Goal: Transaction & Acquisition: Book appointment/travel/reservation

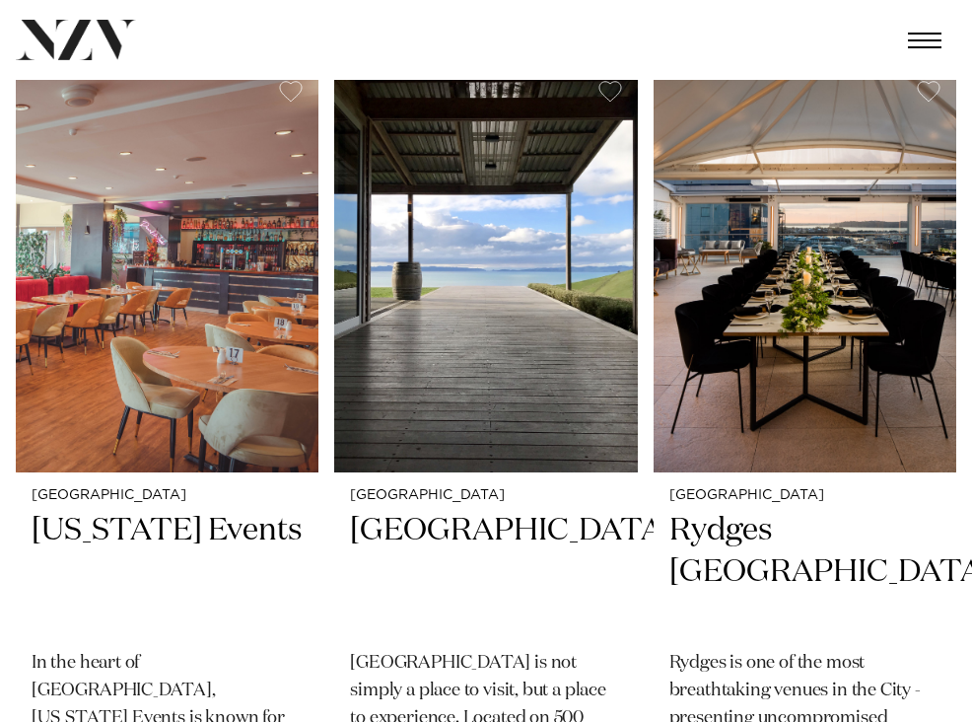
scroll to position [2197, 0]
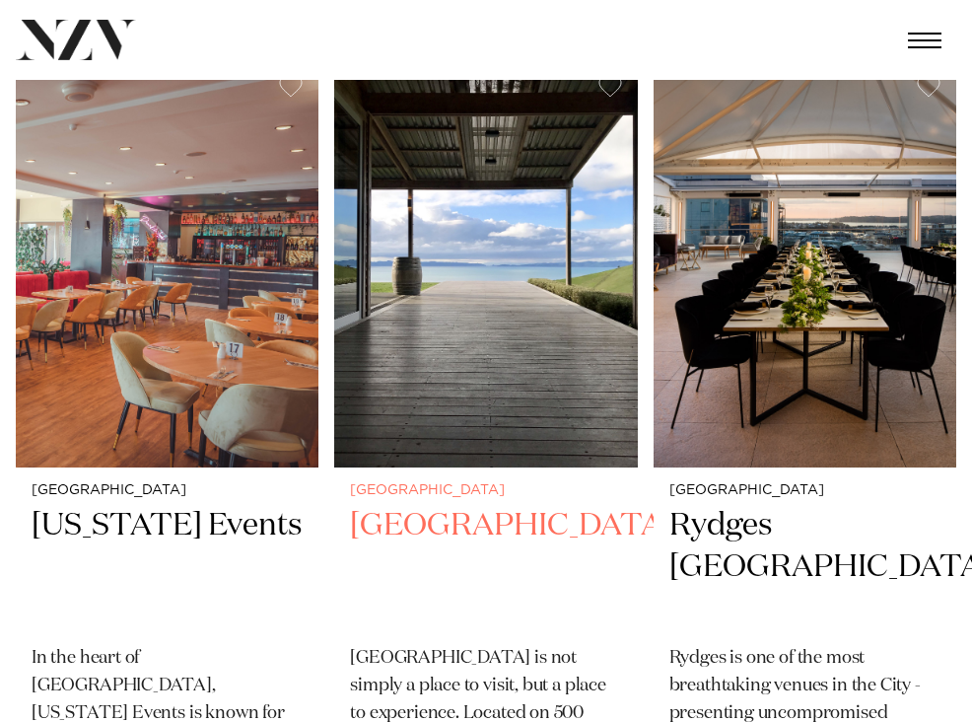
click at [586, 427] on img at bounding box center [485, 263] width 303 height 406
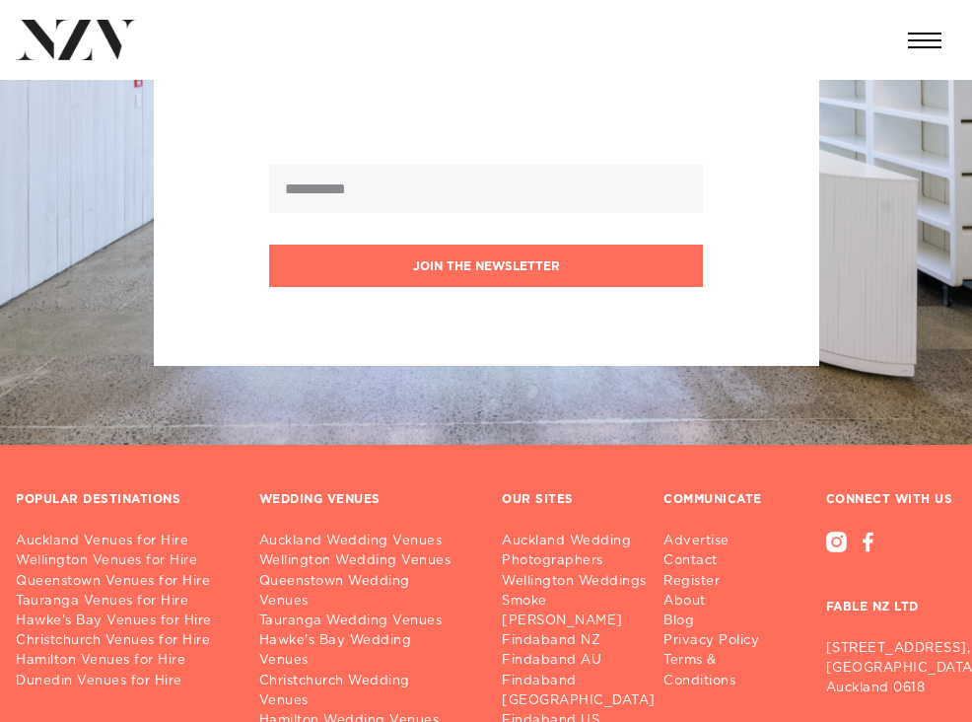
scroll to position [5678, 0]
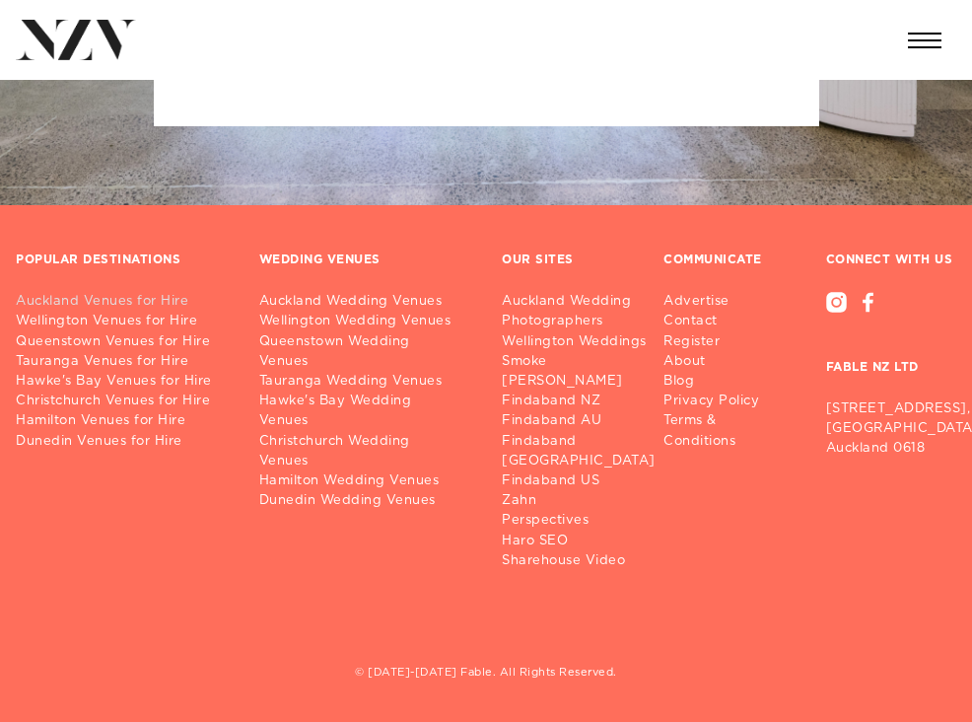
click at [83, 292] on link "Auckland Venues for Hire" at bounding box center [122, 302] width 212 height 20
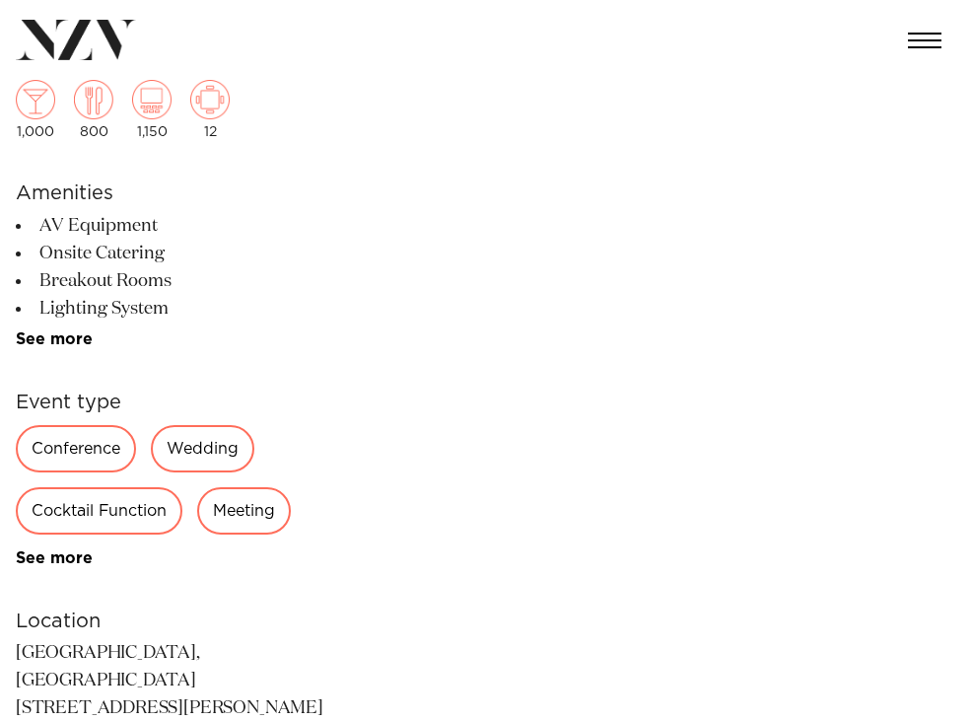
scroll to position [519, 0]
click at [79, 340] on link "See more" at bounding box center [93, 339] width 154 height 16
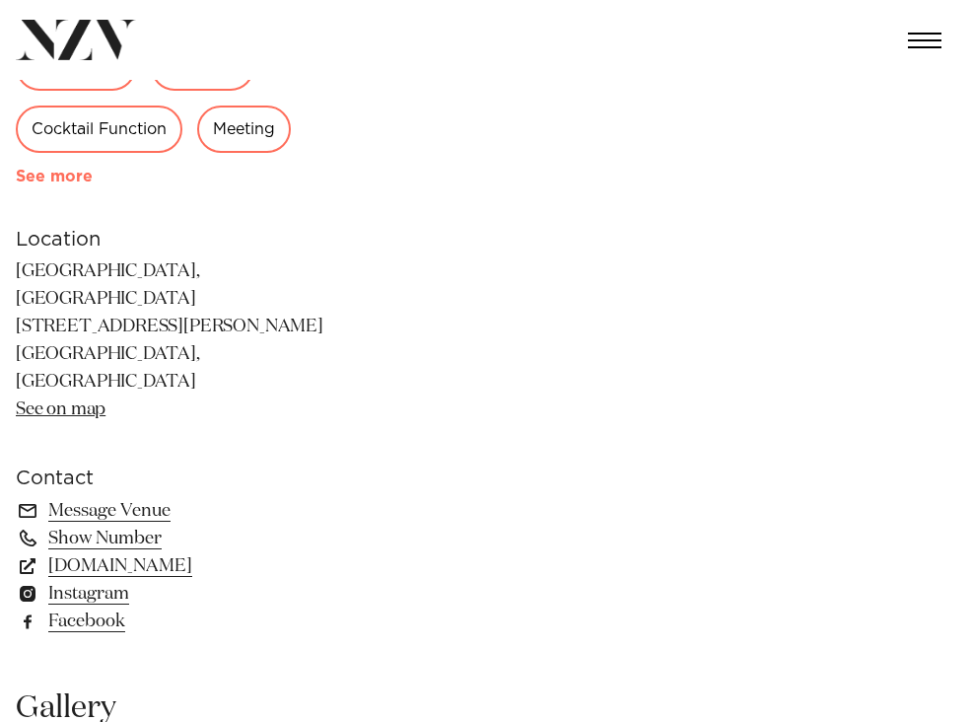
scroll to position [1252, 0]
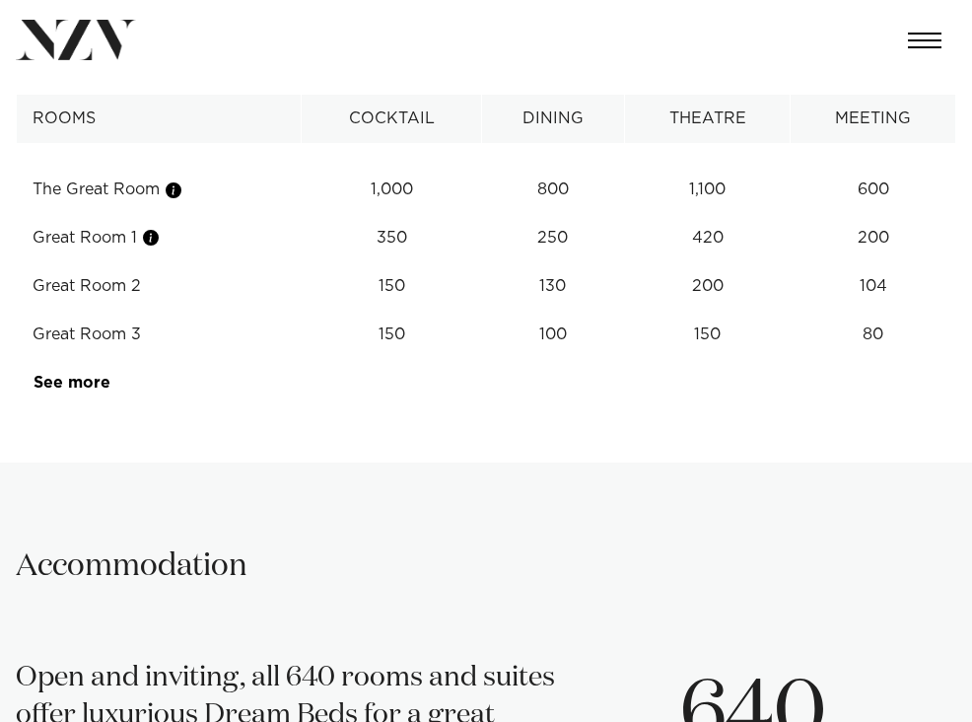
scroll to position [2244, 0]
click at [88, 358] on td "See more" at bounding box center [110, 382] width 186 height 48
click at [83, 358] on td "See more" at bounding box center [110, 382] width 186 height 48
click at [82, 374] on link "See more" at bounding box center [111, 382] width 154 height 16
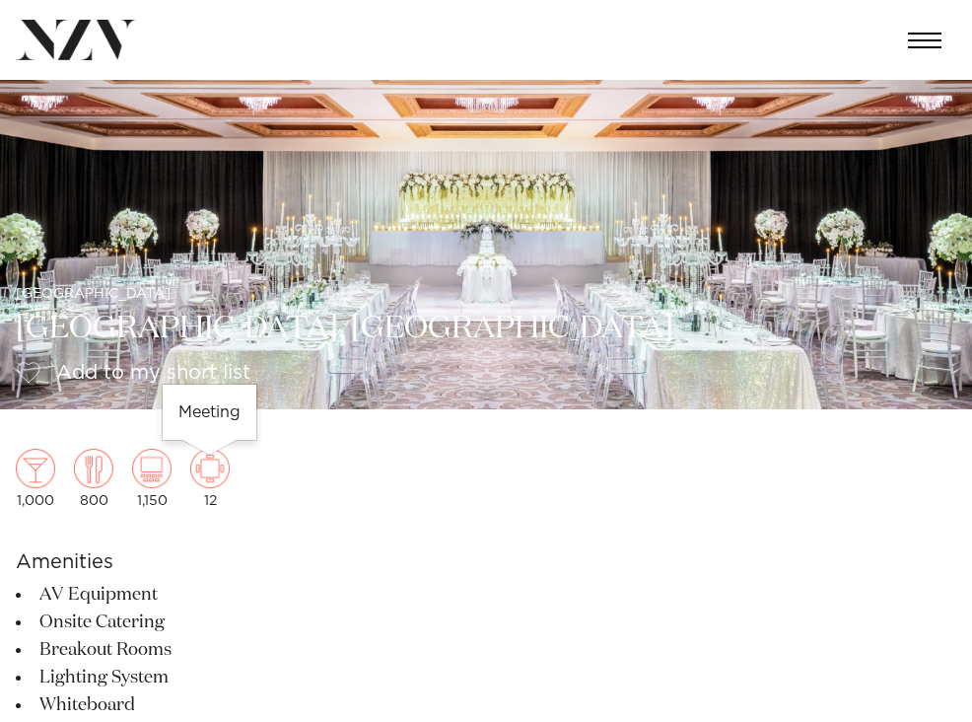
scroll to position [0, 0]
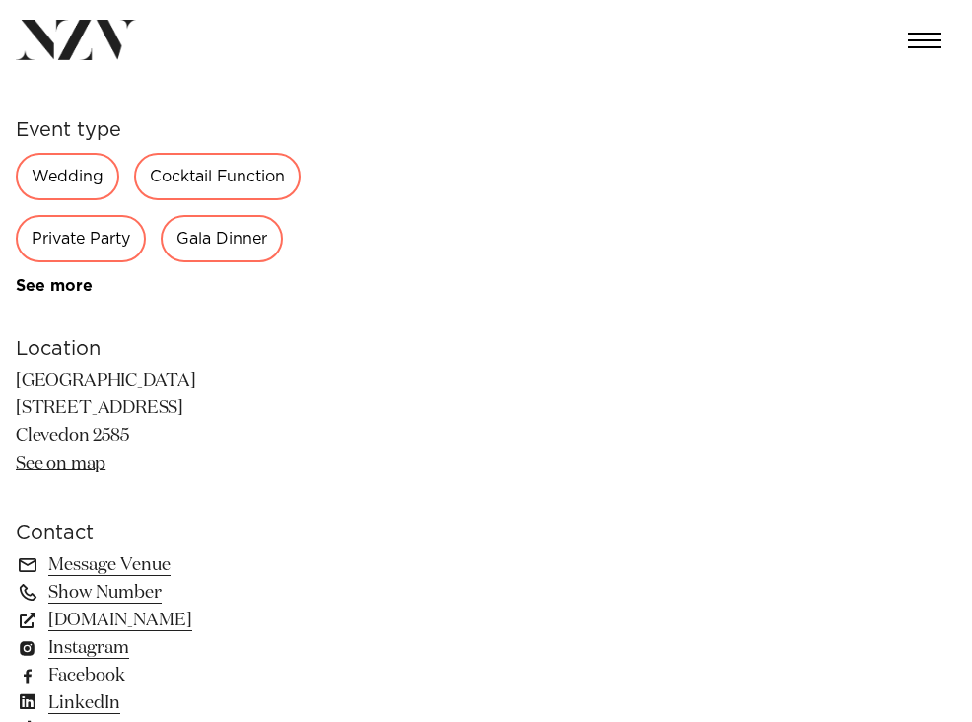
scroll to position [816, 0]
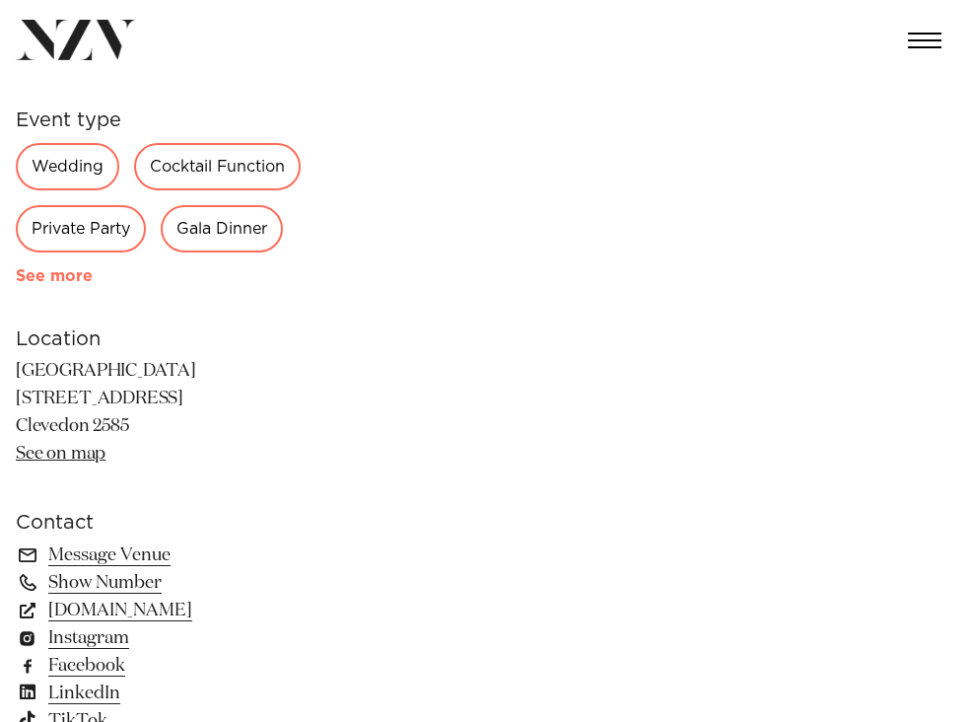
click at [39, 273] on link "See more" at bounding box center [93, 276] width 154 height 16
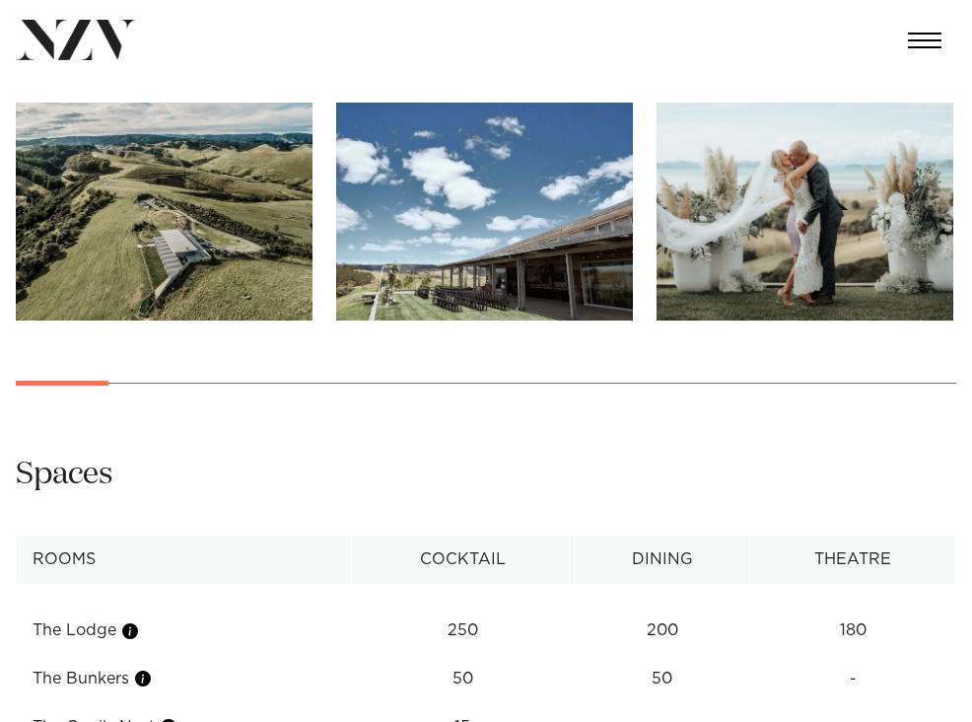
scroll to position [1941, 0]
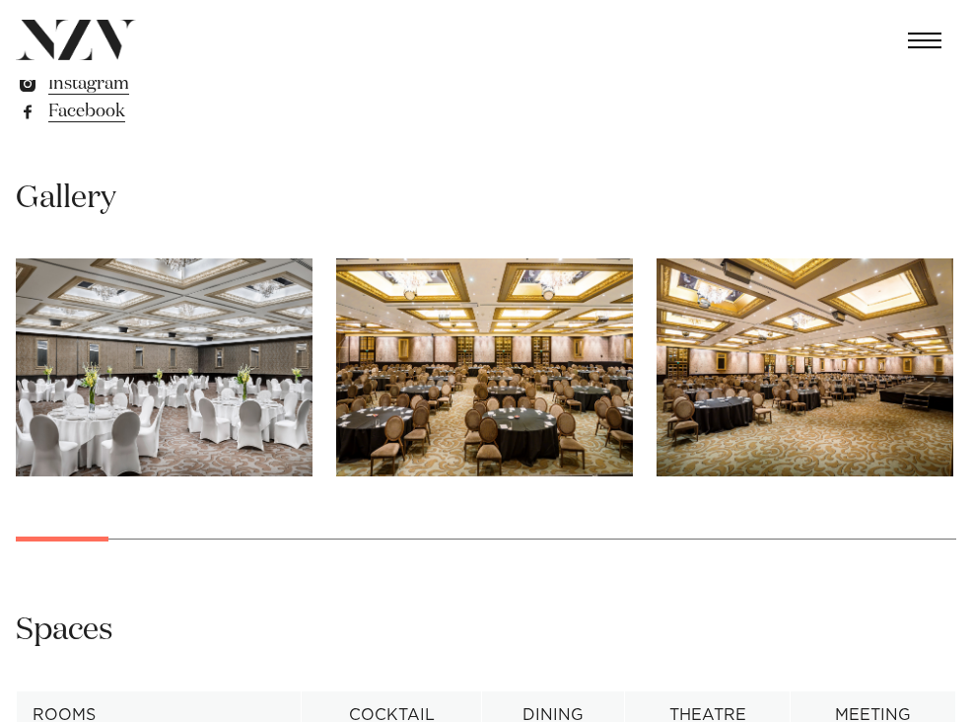
scroll to position [1234, 0]
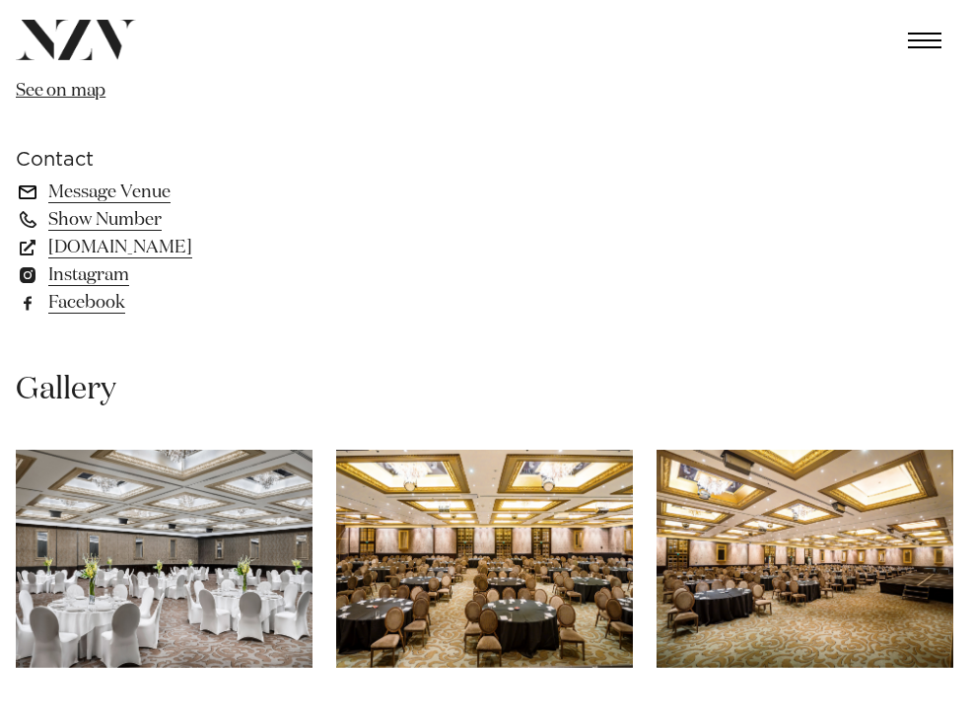
click at [123, 178] on link "Message Venue" at bounding box center [176, 192] width 321 height 28
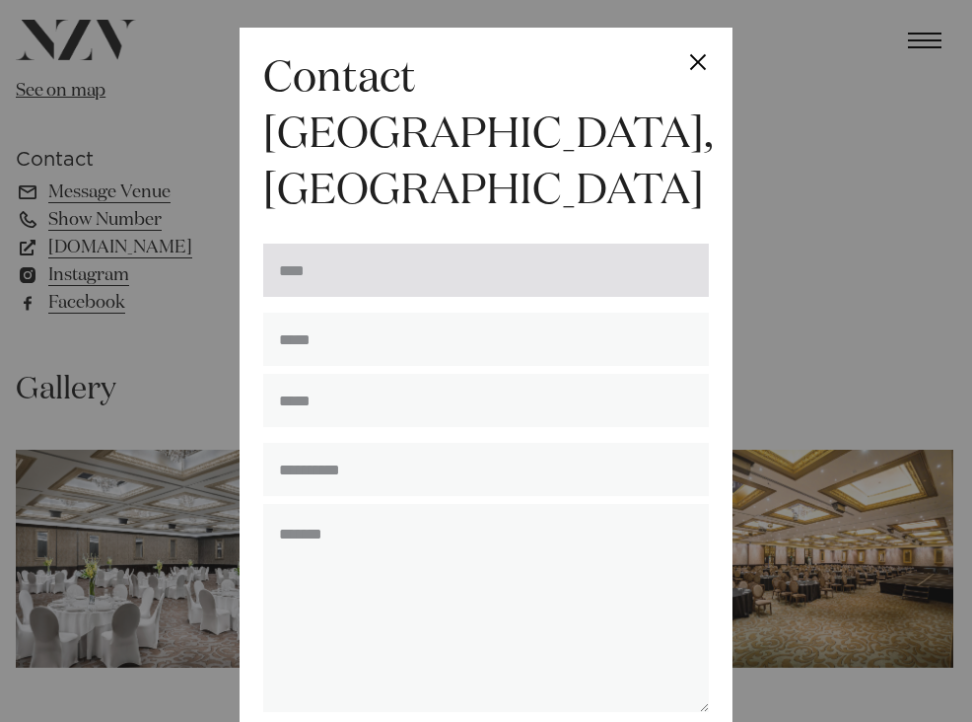
click at [424, 243] on input "text" at bounding box center [486, 269] width 446 height 53
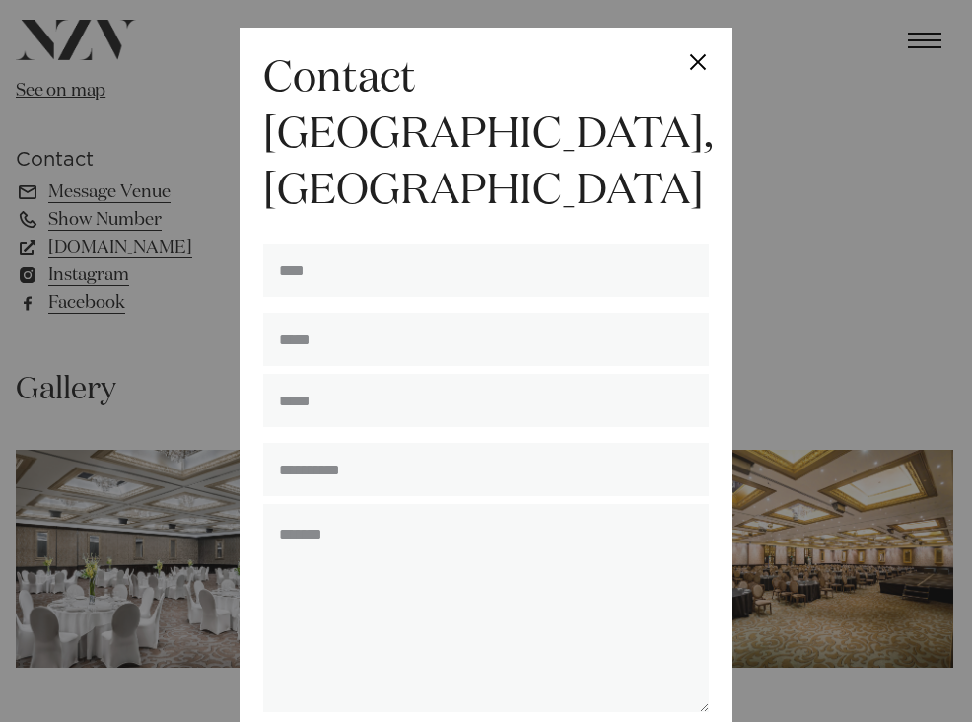
click at [698, 58] on button "Close" at bounding box center [697, 62] width 69 height 69
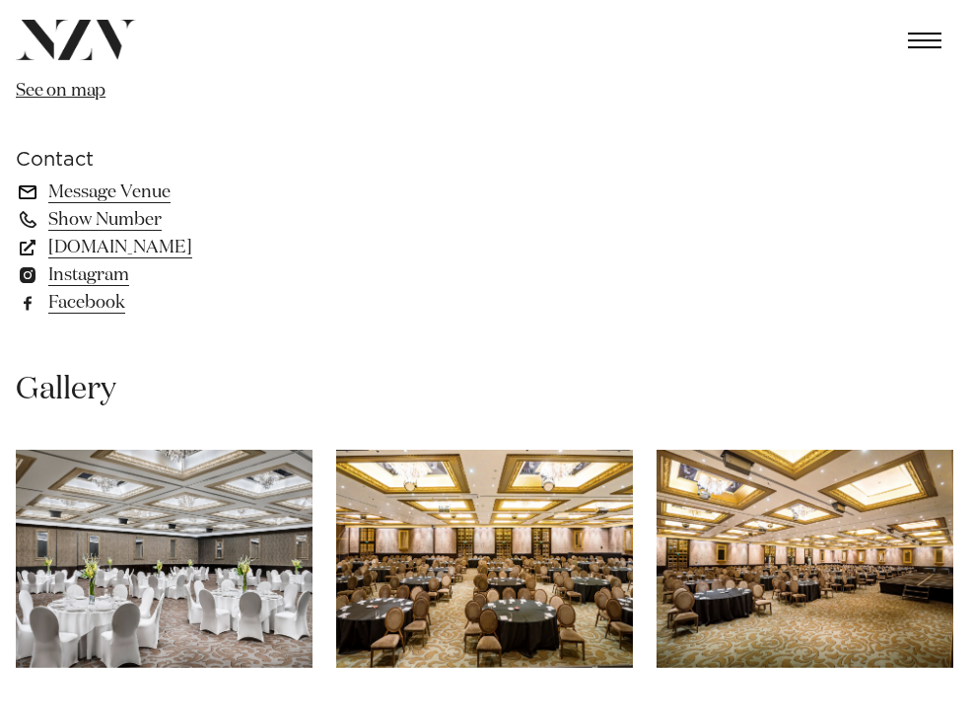
click at [138, 178] on link "Message Venue" at bounding box center [176, 192] width 321 height 28
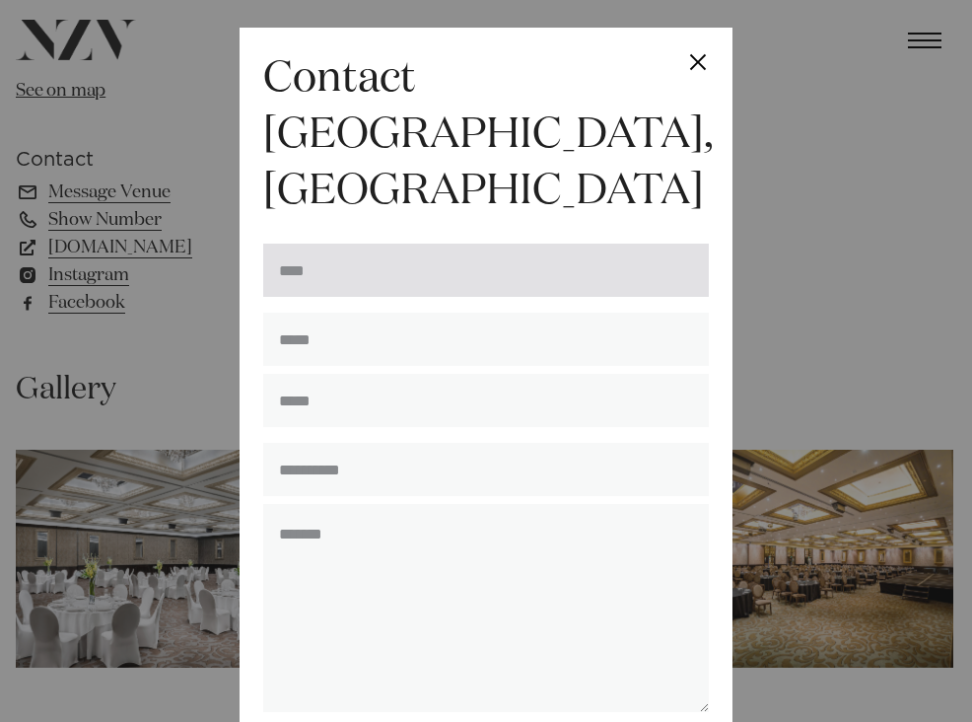
click at [441, 243] on input "text" at bounding box center [486, 269] width 446 height 53
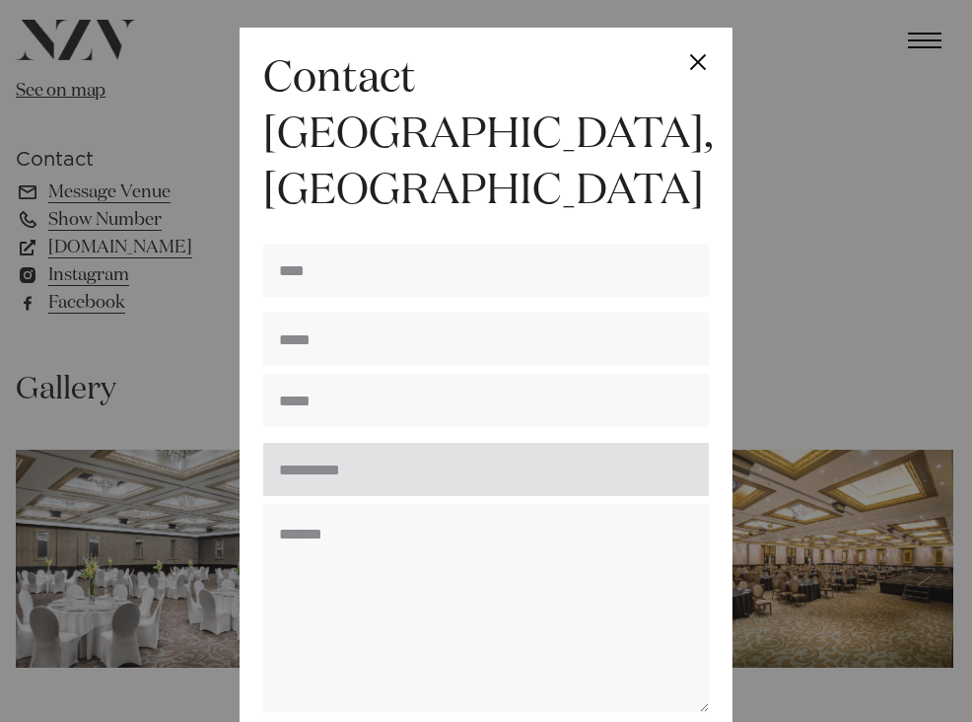
click at [414, 443] on input "text" at bounding box center [486, 469] width 446 height 53
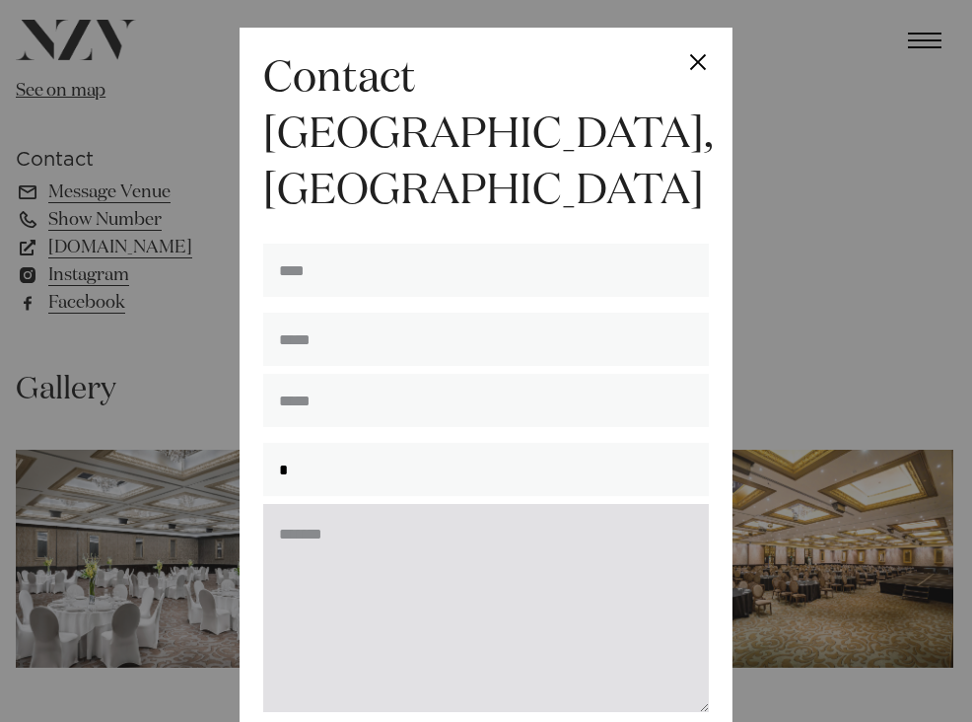
type input "*"
click at [403, 510] on textarea at bounding box center [486, 608] width 446 height 208
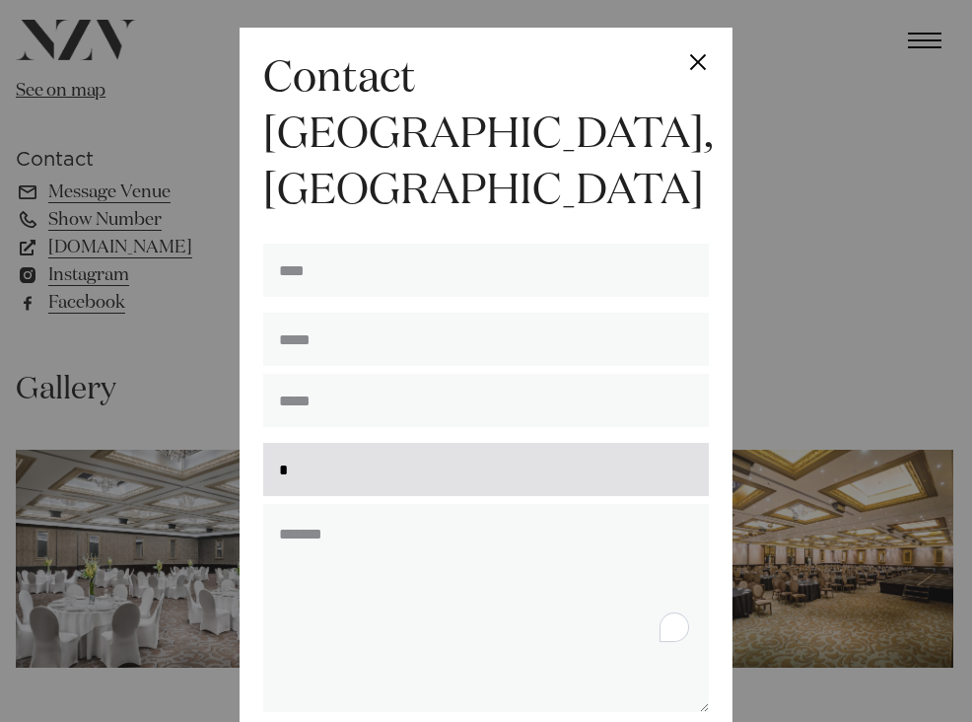
click at [394, 443] on input "*" at bounding box center [486, 469] width 446 height 53
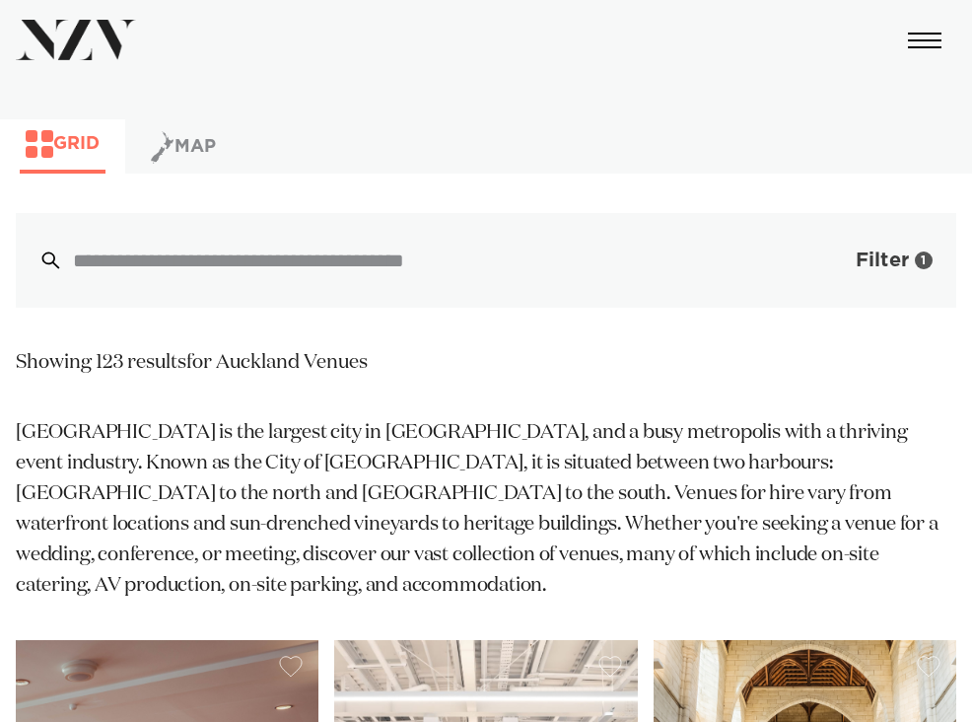
click at [852, 248] on button "Filter 1" at bounding box center [875, 260] width 164 height 95
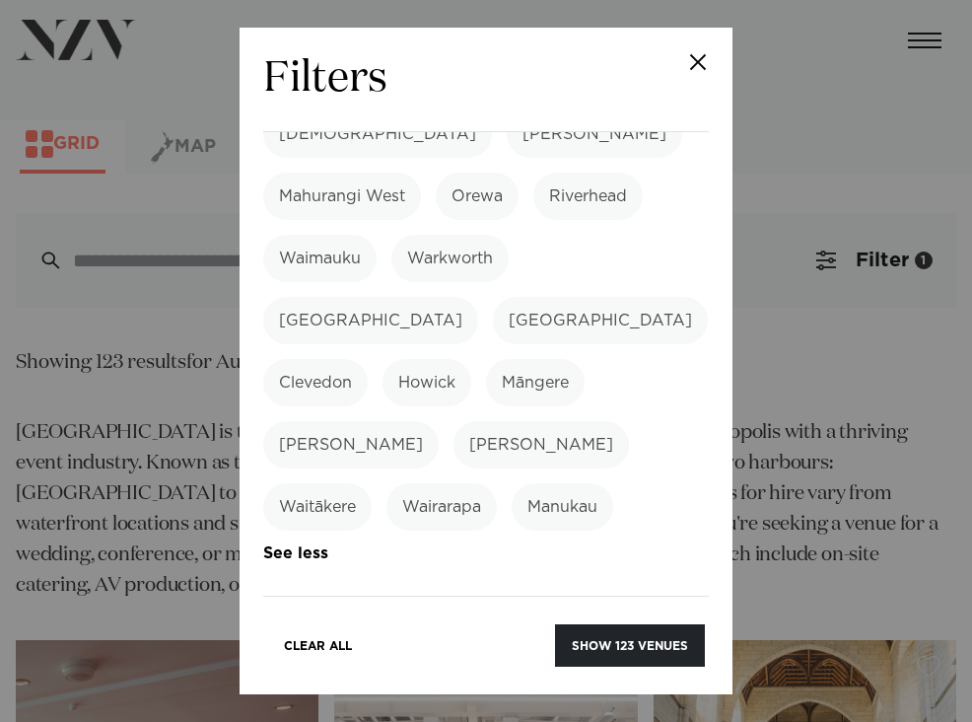
scroll to position [1345, 0]
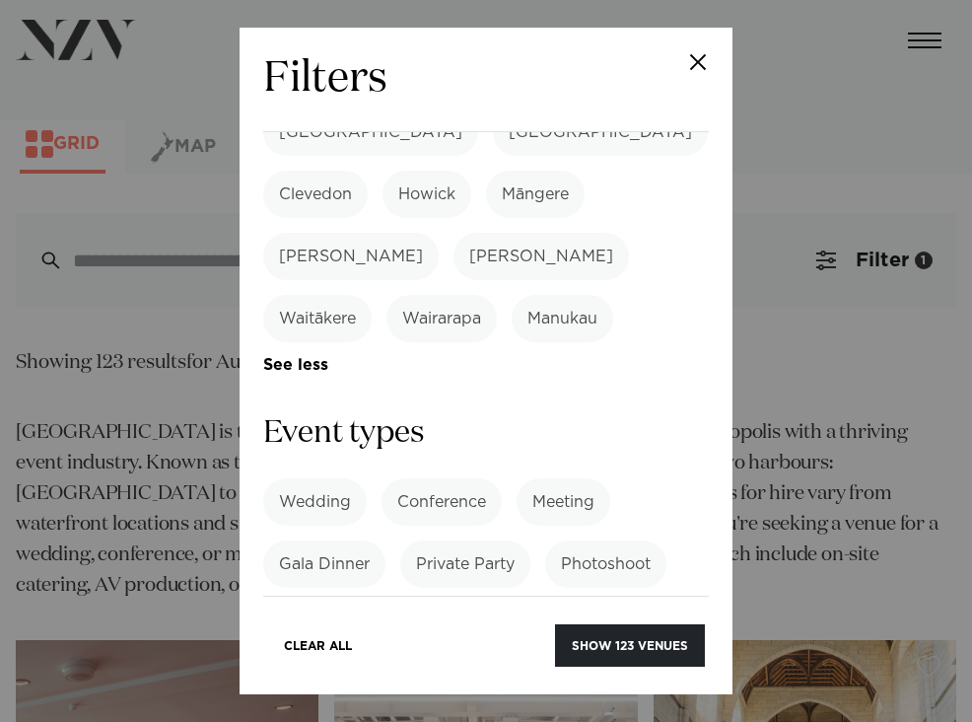
scroll to position [1478, 0]
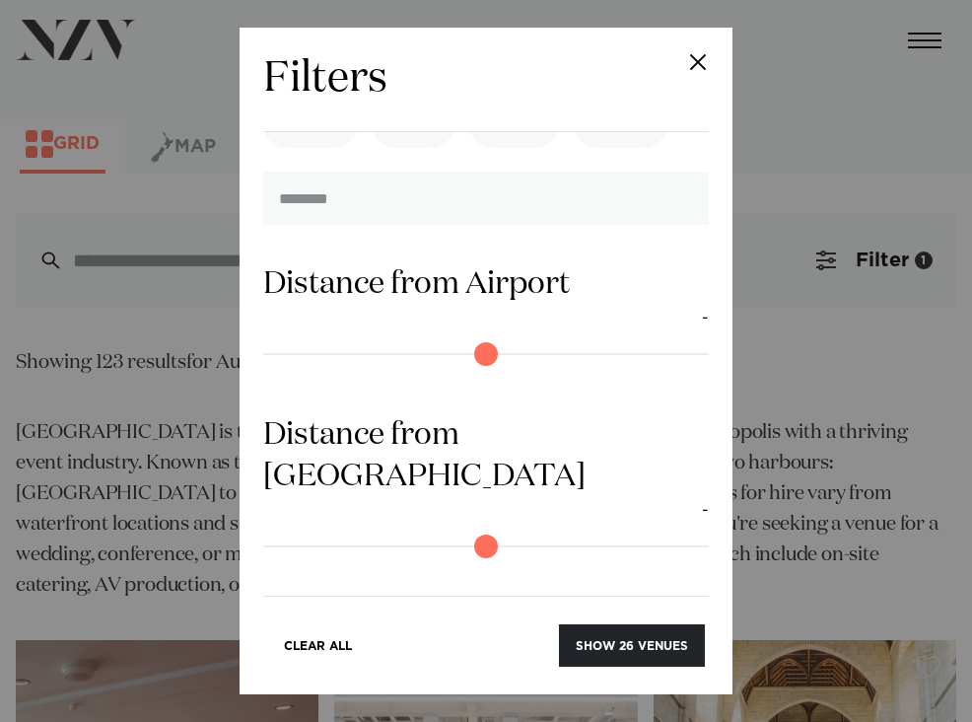
scroll to position [3243, 0]
click at [640, 649] on button "Show 26 venues" at bounding box center [632, 645] width 146 height 42
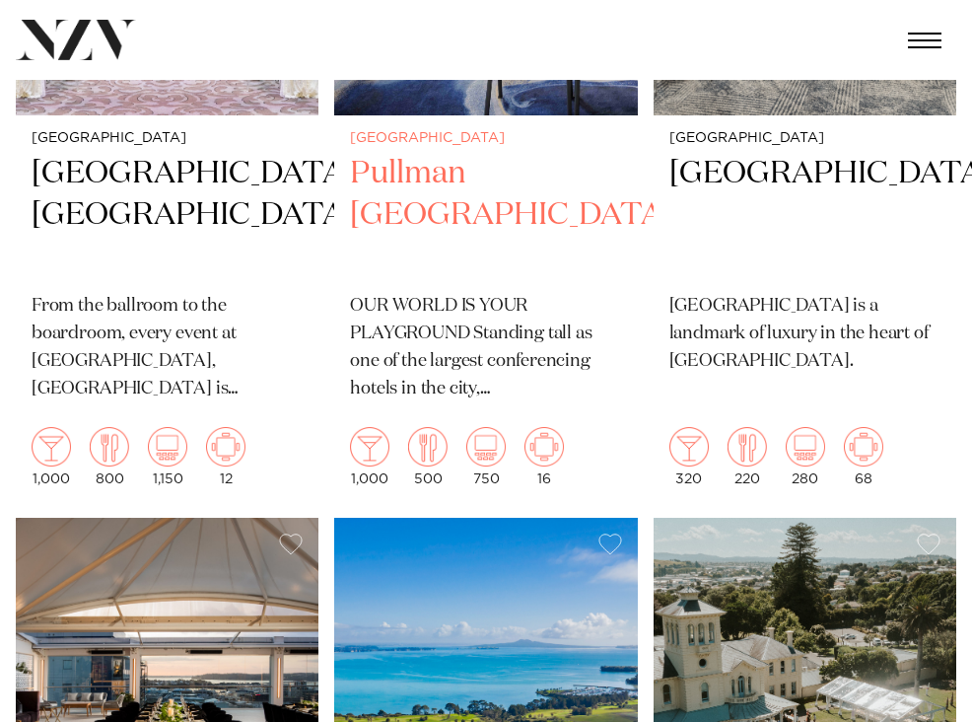
scroll to position [2236, 0]
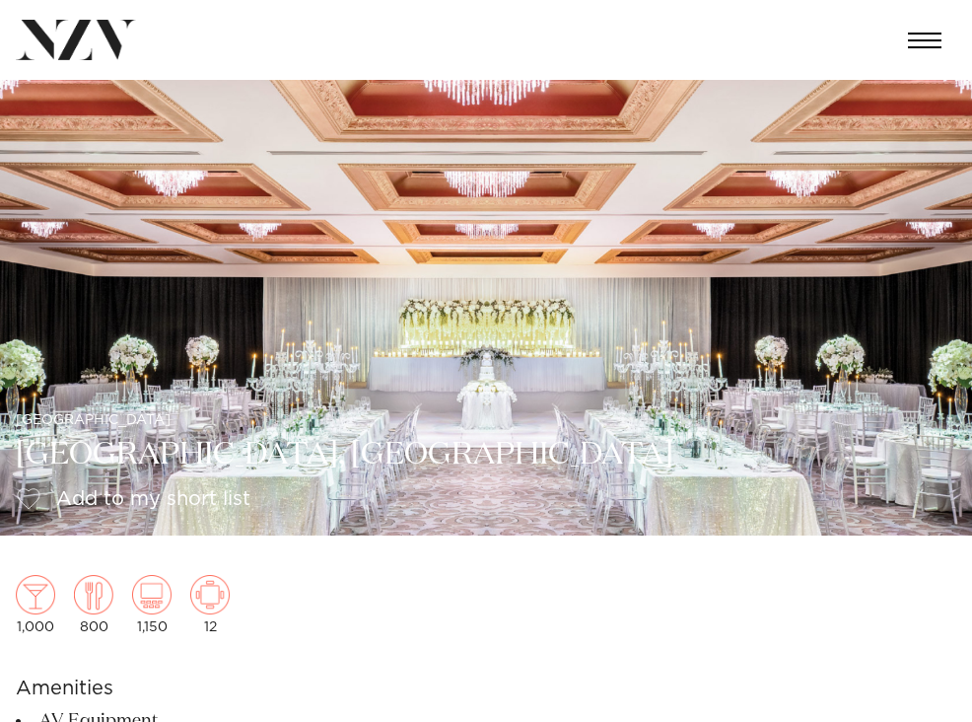
click at [572, 91] on img at bounding box center [486, 307] width 972 height 455
